Goal: Navigation & Orientation: Find specific page/section

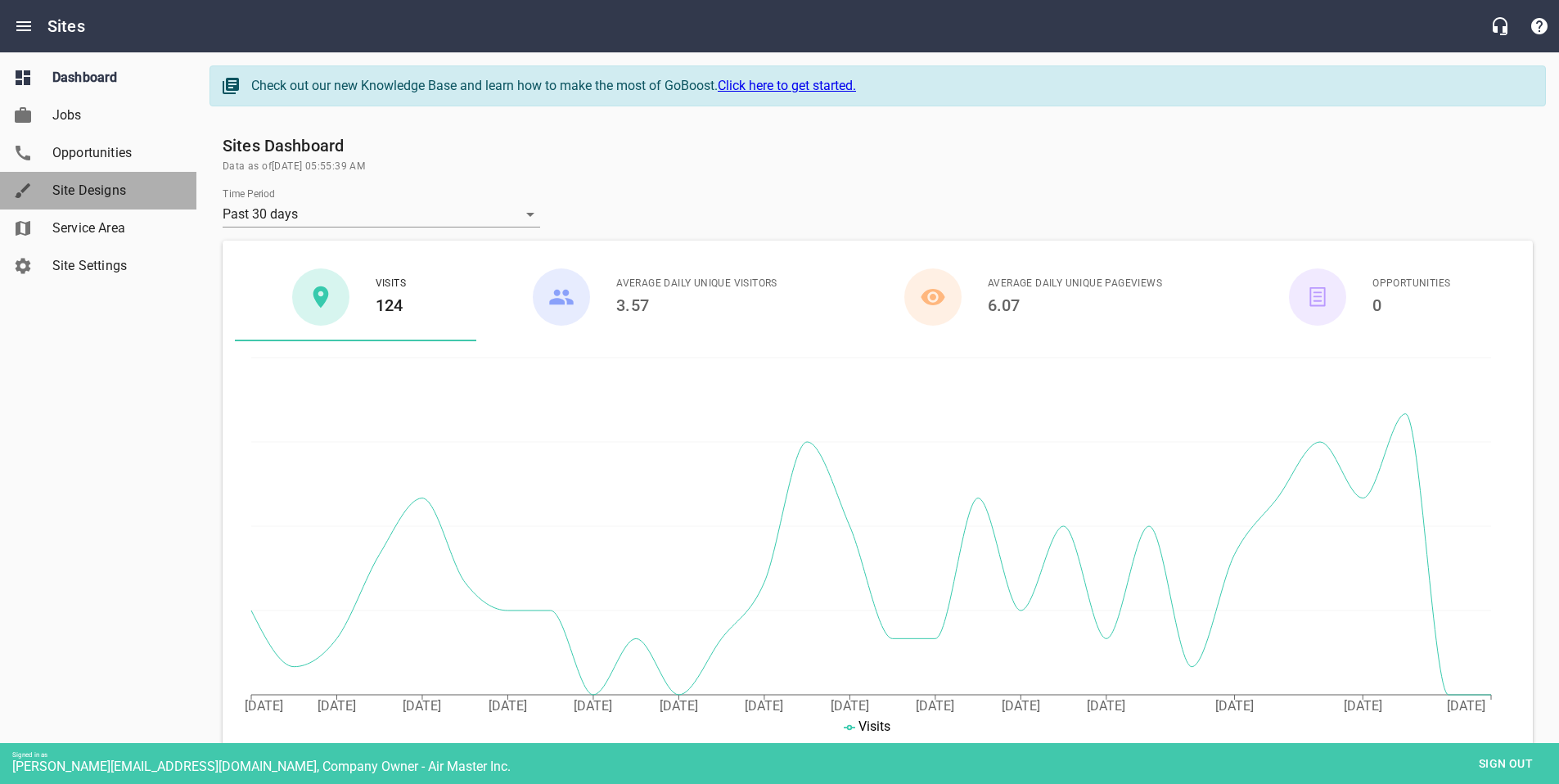
click at [160, 196] on span "Site Designs" at bounding box center [115, 191] width 124 height 19
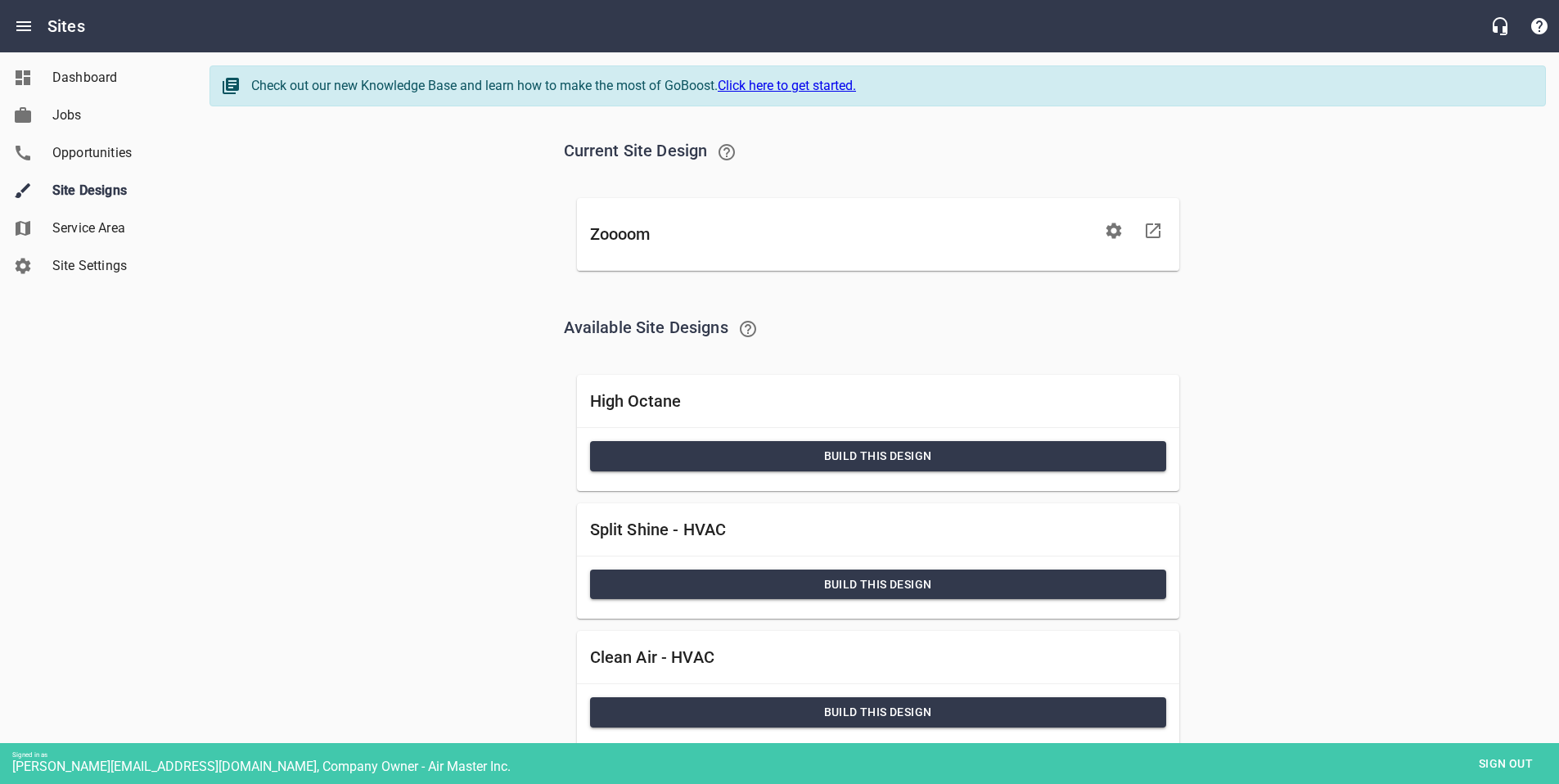
drag, startPoint x: 1520, startPoint y: 765, endPoint x: 1011, endPoint y: 262, distance: 715.6
click at [1520, 765] on span "Sign out" at bounding box center [1506, 763] width 69 height 20
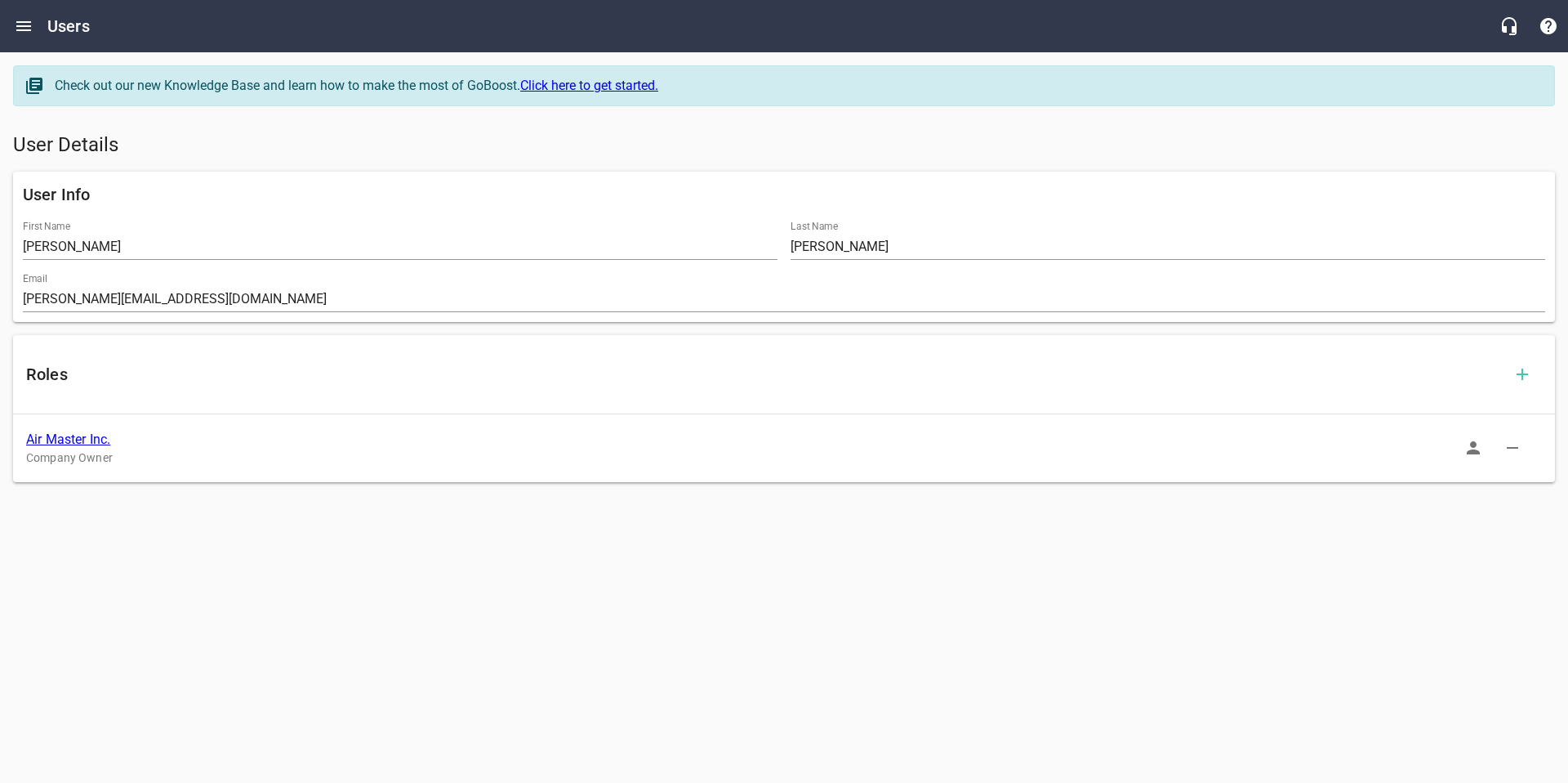
click at [51, 435] on link "Air Master Inc." at bounding box center [68, 440] width 84 height 16
